Goal: Navigation & Orientation: Go to known website

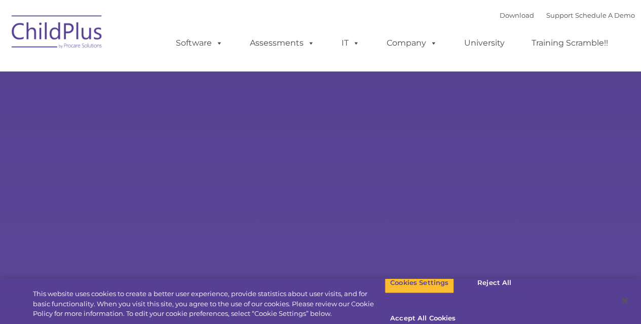
select select "MEDIUM"
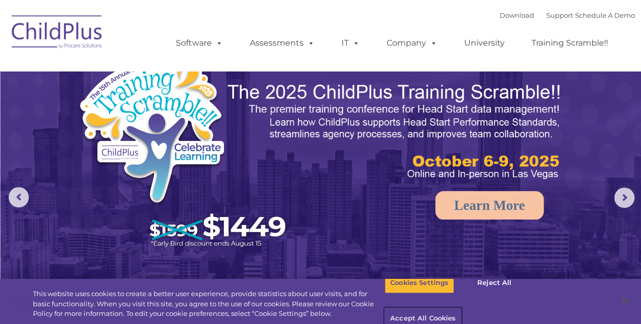
click at [461, 308] on button "Accept All Cookies" at bounding box center [422, 318] width 76 height 21
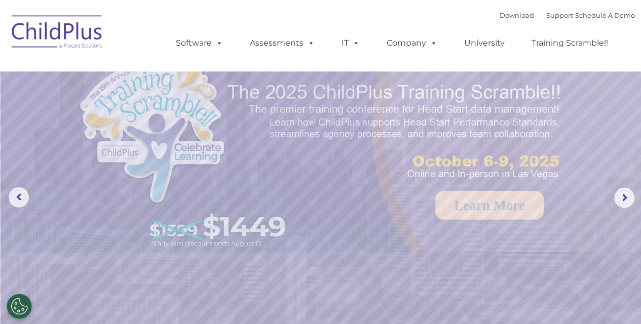
click at [91, 31] on img at bounding box center [57, 33] width 101 height 51
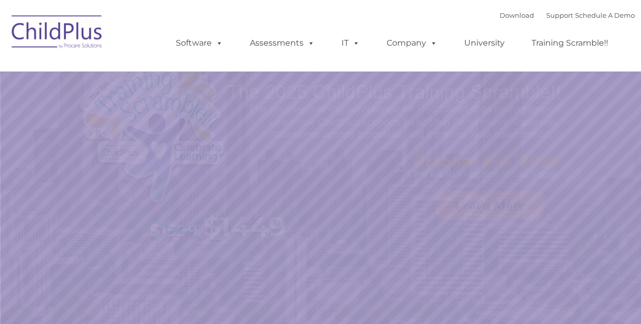
select select "MEDIUM"
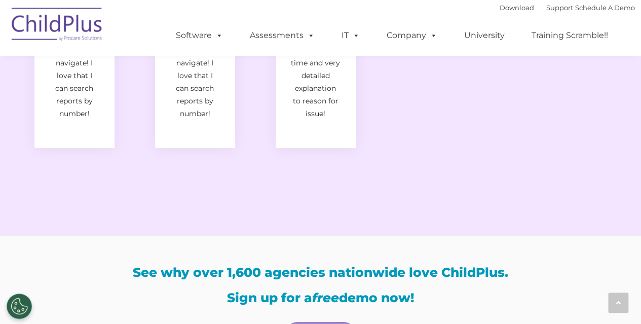
scroll to position [1812, 0]
